Goal: Check status: Check status

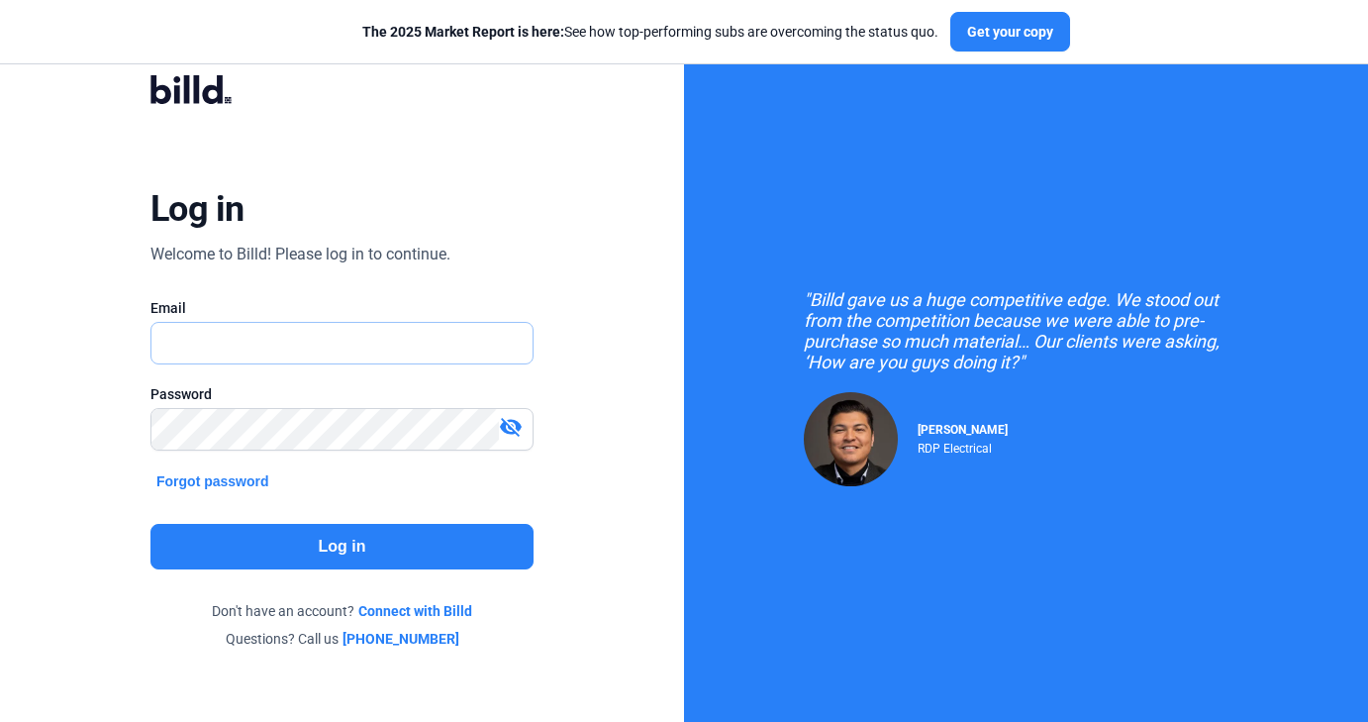
click at [387, 341] on input "text" at bounding box center [331, 343] width 360 height 41
type input "[DOMAIN_NAME][EMAIL_ADDRESS][DOMAIN_NAME]"
click at [323, 549] on button "Log in" at bounding box center [341, 547] width 383 height 46
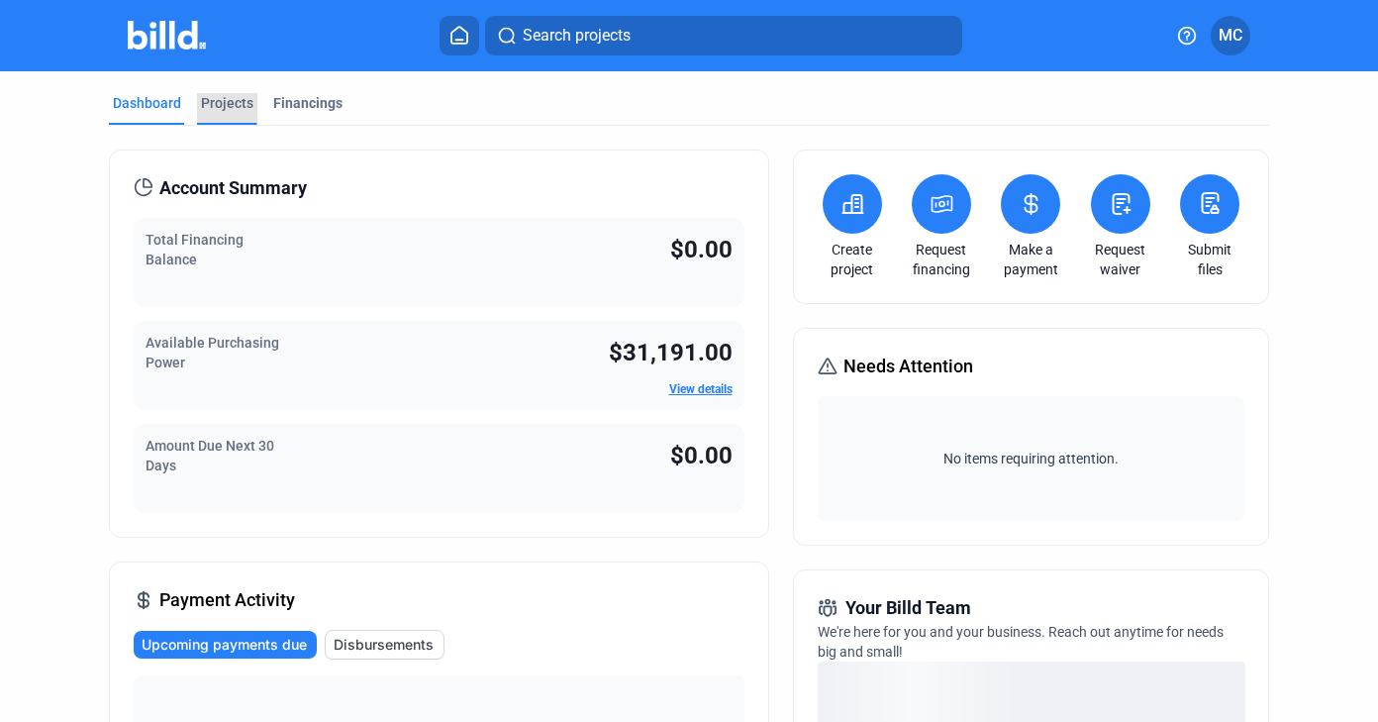
click at [238, 105] on div "Projects" at bounding box center [227, 103] width 52 height 20
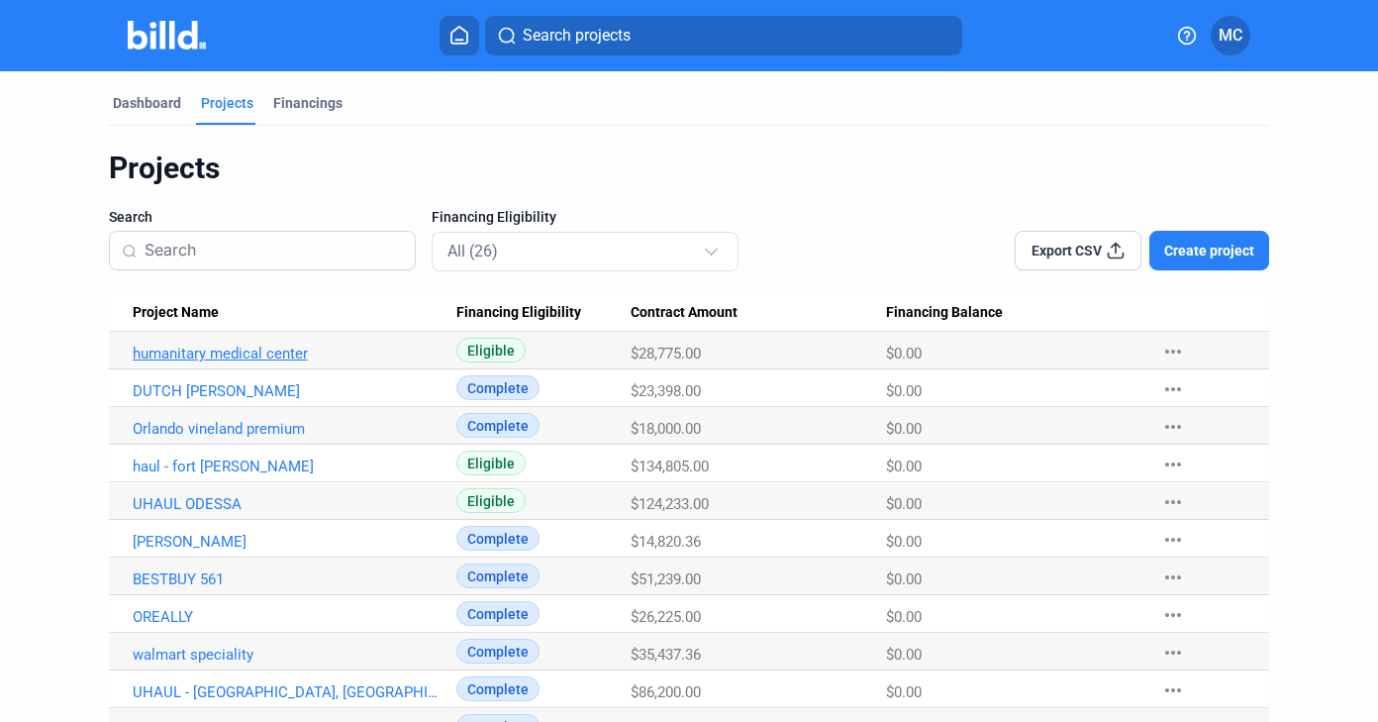
click at [273, 358] on link "humanitary medical center" at bounding box center [287, 353] width 308 height 18
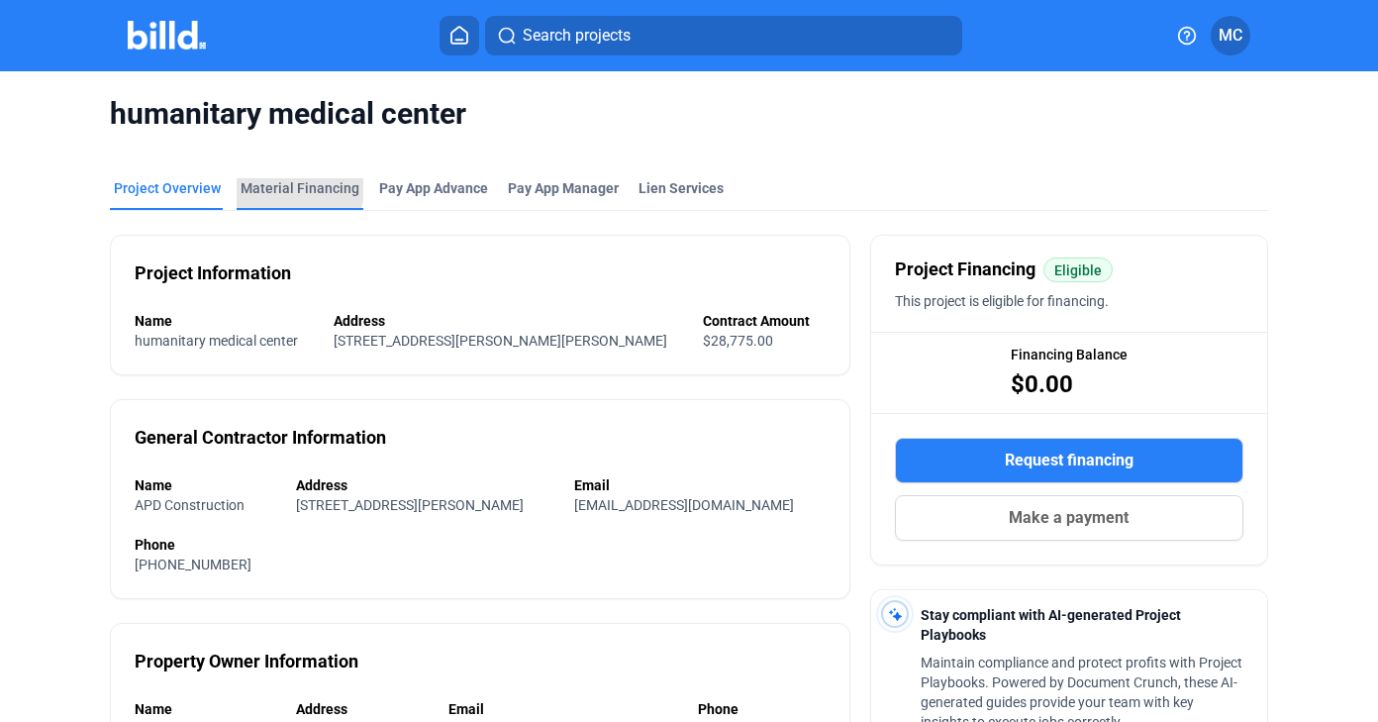
click at [282, 187] on div "Material Financing" at bounding box center [300, 188] width 119 height 20
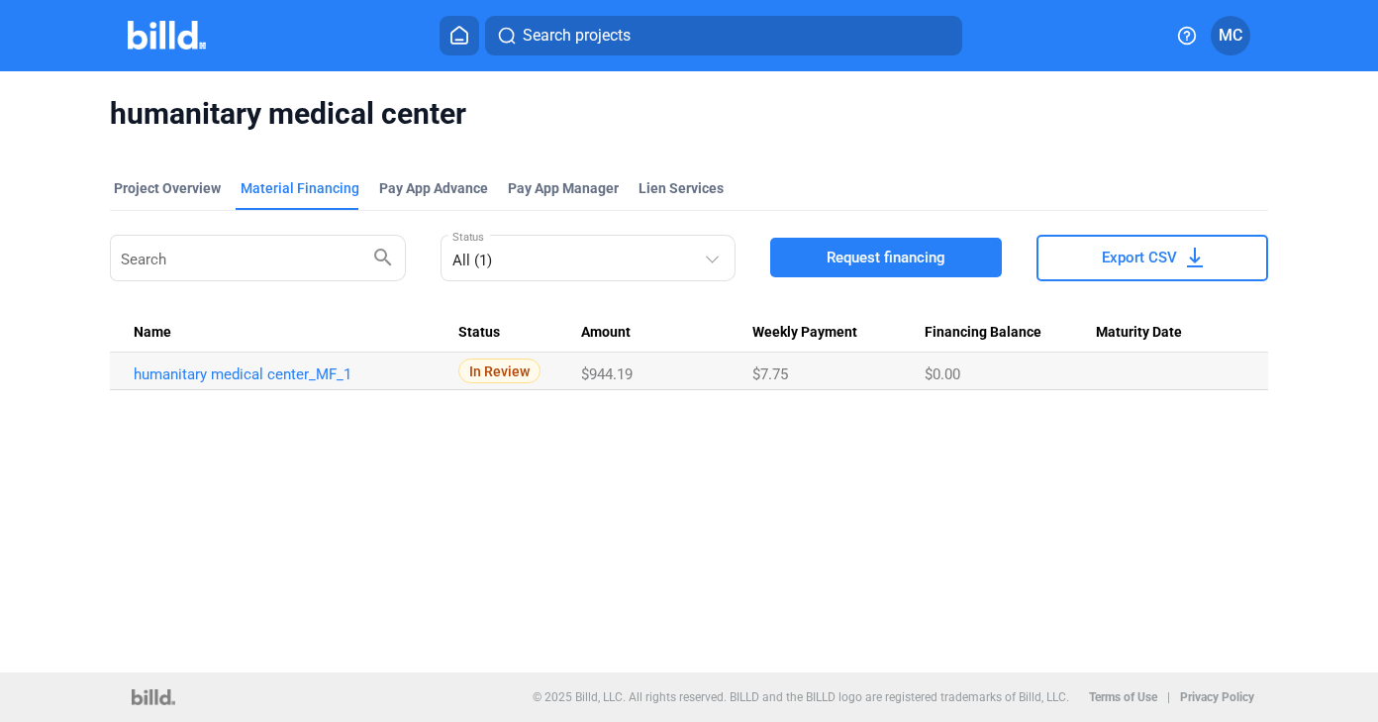
click at [494, 371] on span "In Review" at bounding box center [499, 370] width 82 height 25
click at [278, 379] on link "humanitary medical center_MF_1" at bounding box center [288, 374] width 308 height 18
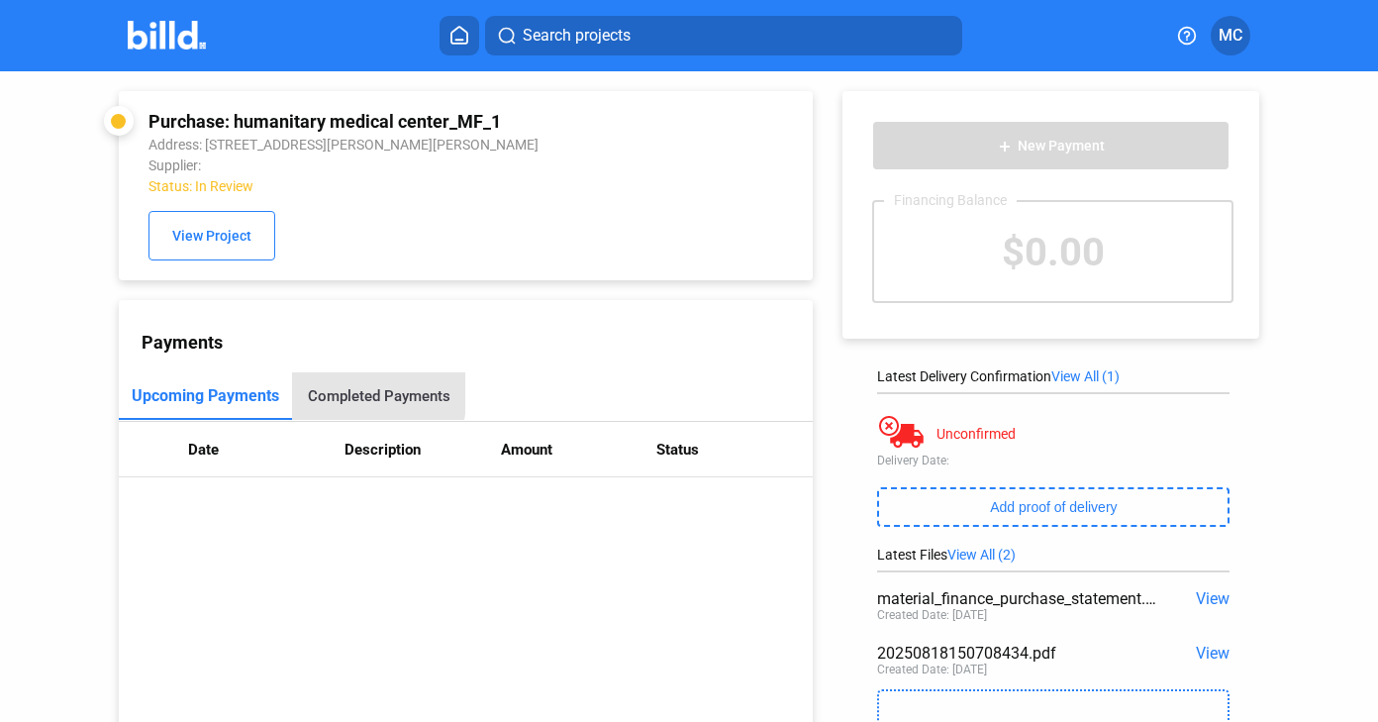
click at [325, 391] on div "Completed Payments" at bounding box center [379, 396] width 143 height 18
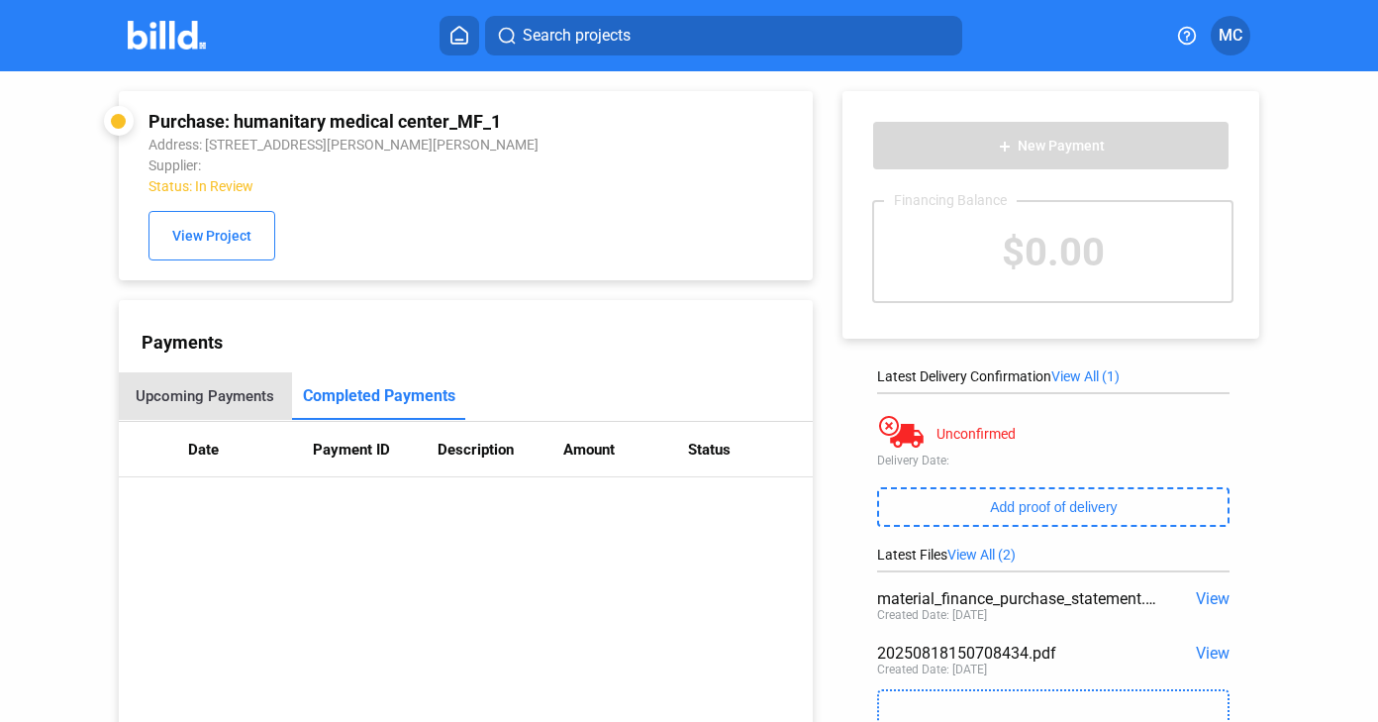
click at [238, 386] on div "Upcoming Payments" at bounding box center [205, 396] width 173 height 48
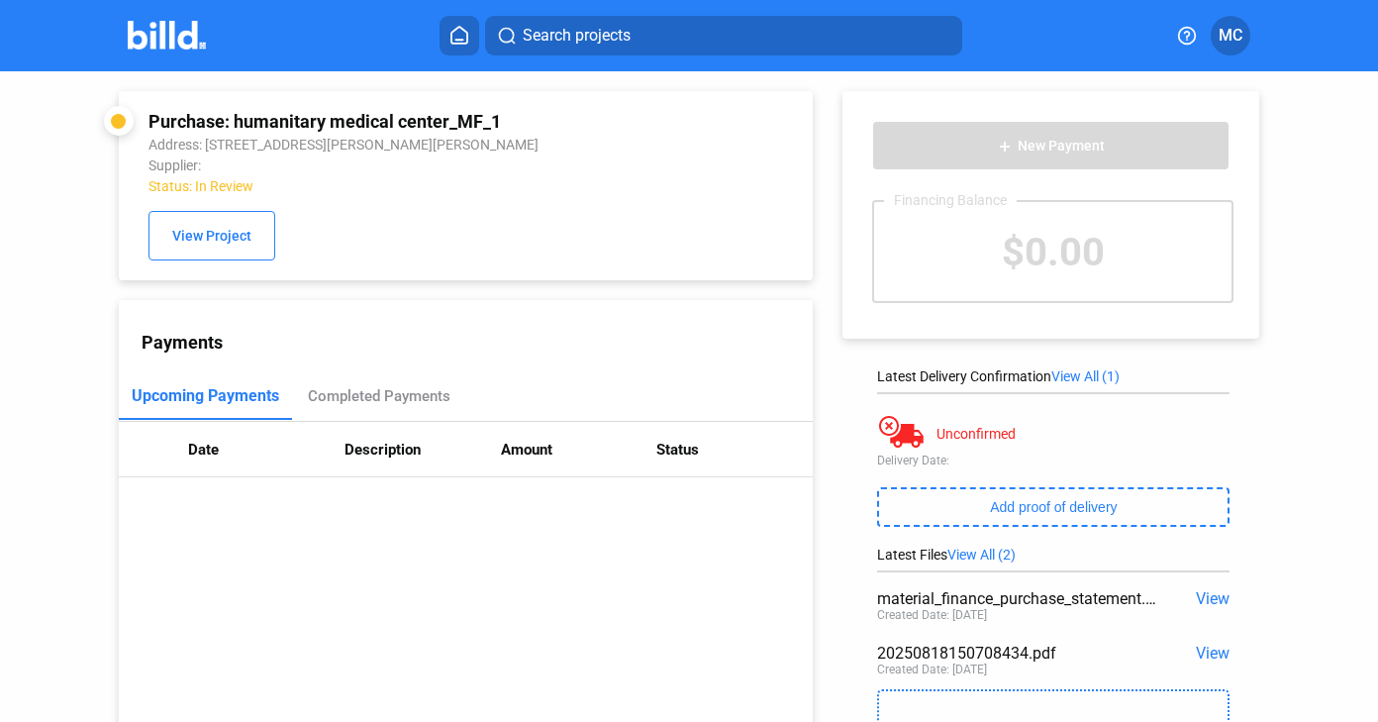
click at [191, 35] on img at bounding box center [167, 35] width 78 height 29
